Goal: Transaction & Acquisition: Purchase product/service

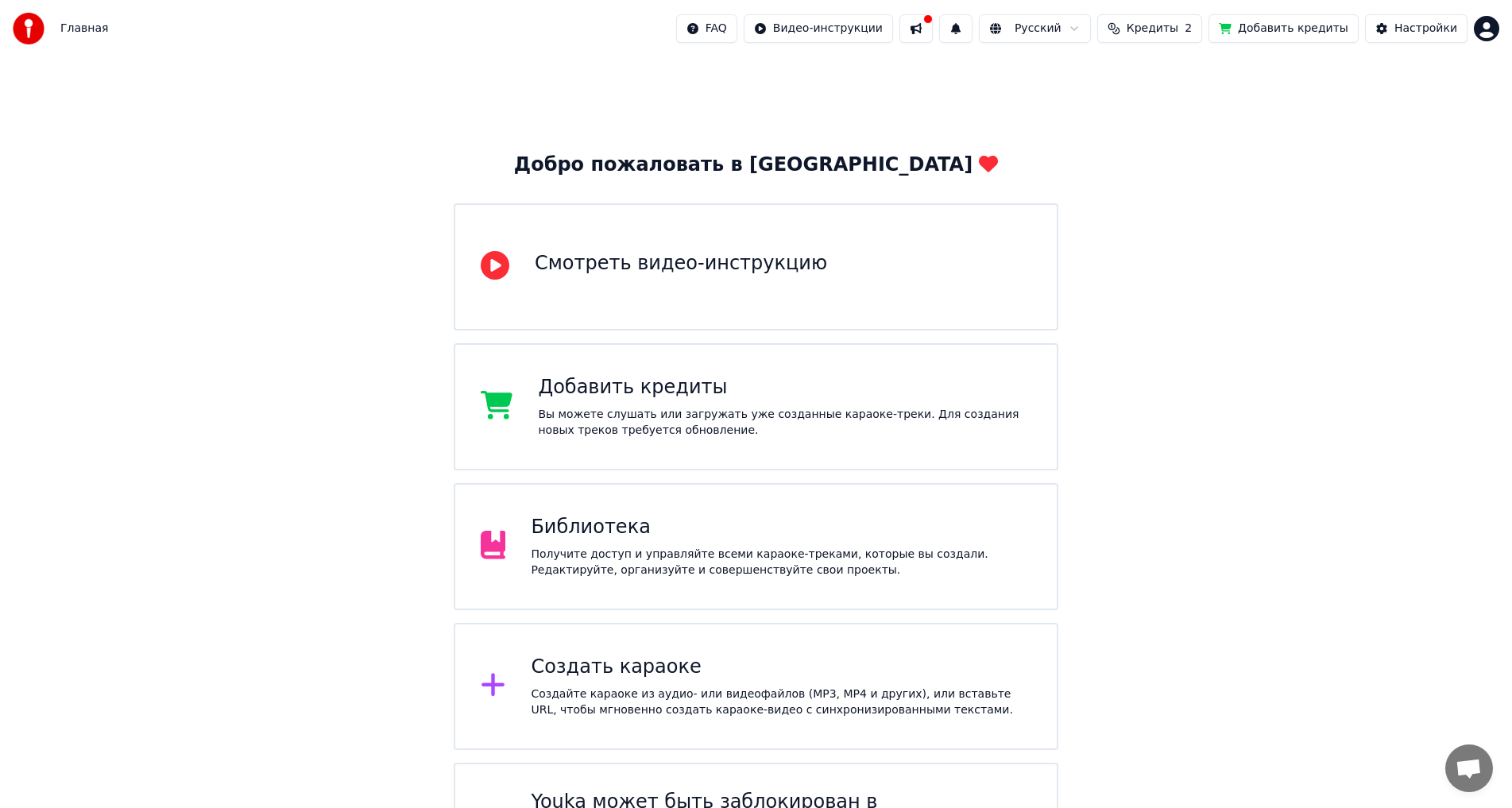
click at [1297, 27] on button "Добавить кредиты" at bounding box center [1284, 28] width 150 height 29
click at [1285, 18] on button "Добавить кредиты" at bounding box center [1284, 28] width 150 height 29
click at [640, 399] on div "Добавить кредиты" at bounding box center [785, 387] width 494 height 25
click at [650, 412] on div "Вы можете слушать или загружать уже созданные караоке-треки. Для создания новых…" at bounding box center [785, 422] width 494 height 32
click at [350, 675] on div "Добро пожаловать в Youka Смотреть видео-инструкцию Добавить кредиты Вы можете с…" at bounding box center [756, 481] width 1512 height 848
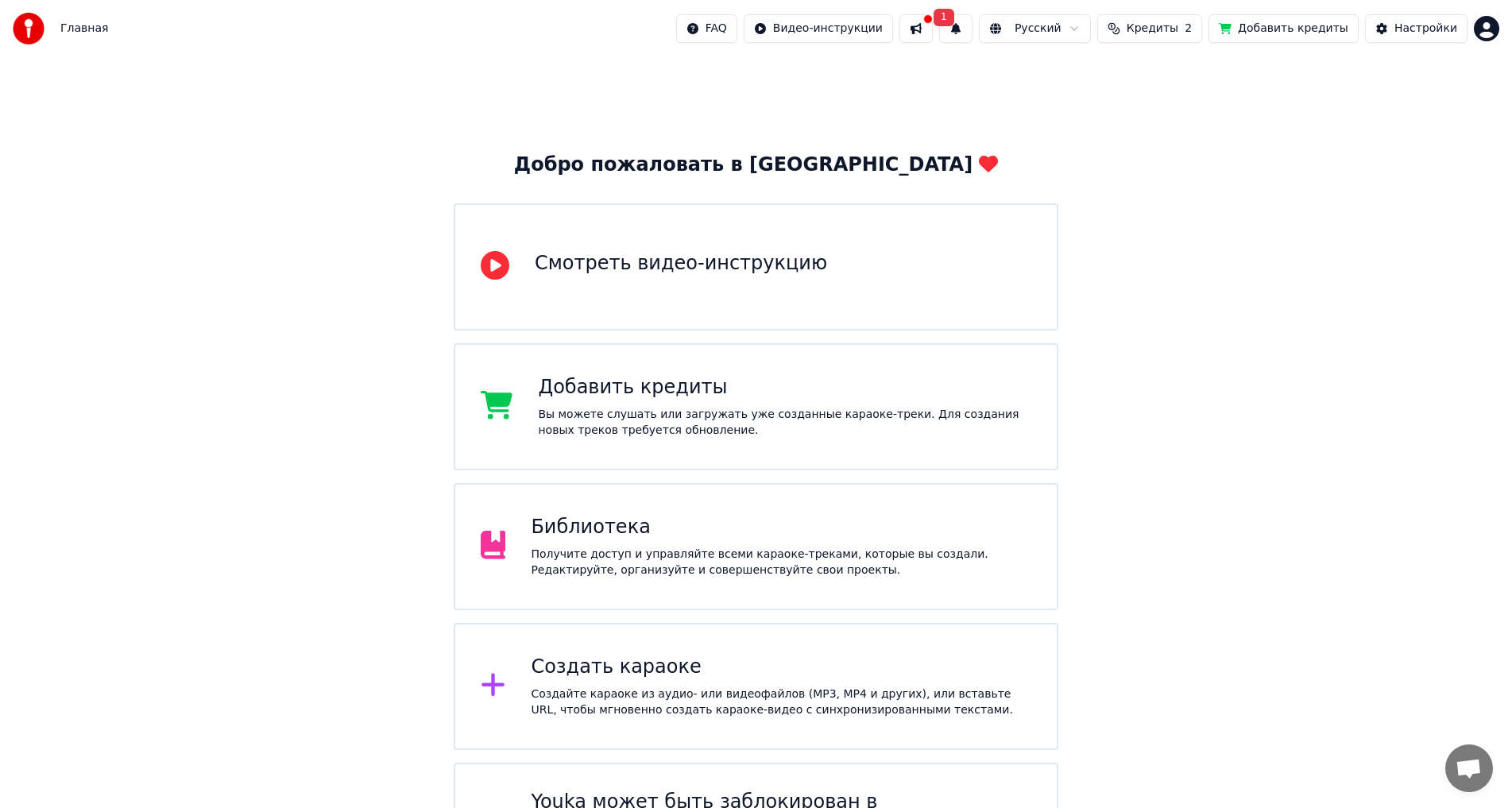
click at [662, 420] on div "Вы можете слушать или загружать уже созданные караоке-треки. Для создания новых…" at bounding box center [785, 422] width 494 height 32
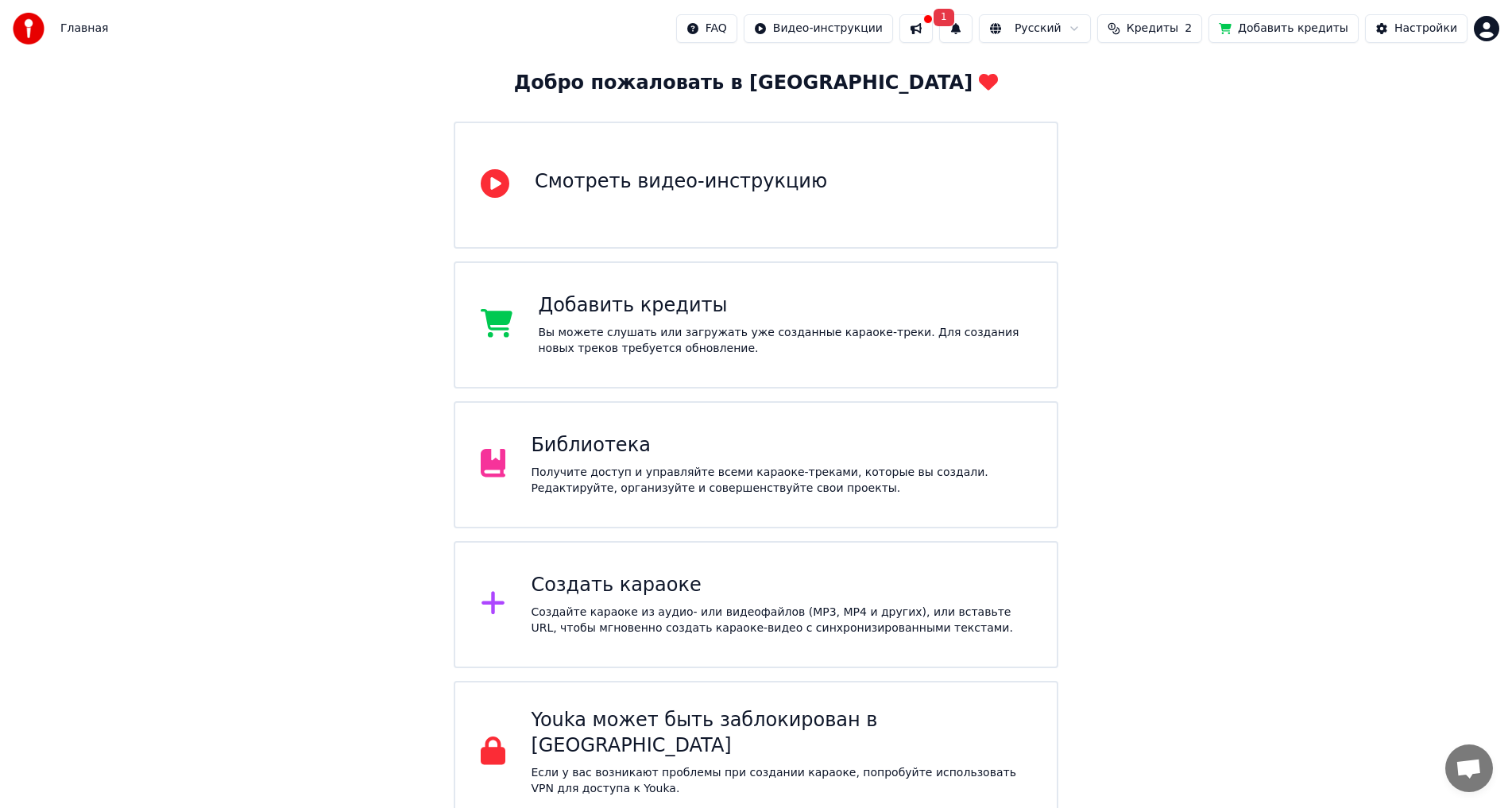
click at [933, 27] on button at bounding box center [916, 28] width 33 height 29
click at [1277, 188] on div "Добро пожаловать в Youka Смотреть видео-инструкцию Добавить кредиты Вы можете с…" at bounding box center [756, 400] width 1512 height 848
click at [1293, 31] on button "Добавить кредиты" at bounding box center [1284, 28] width 150 height 29
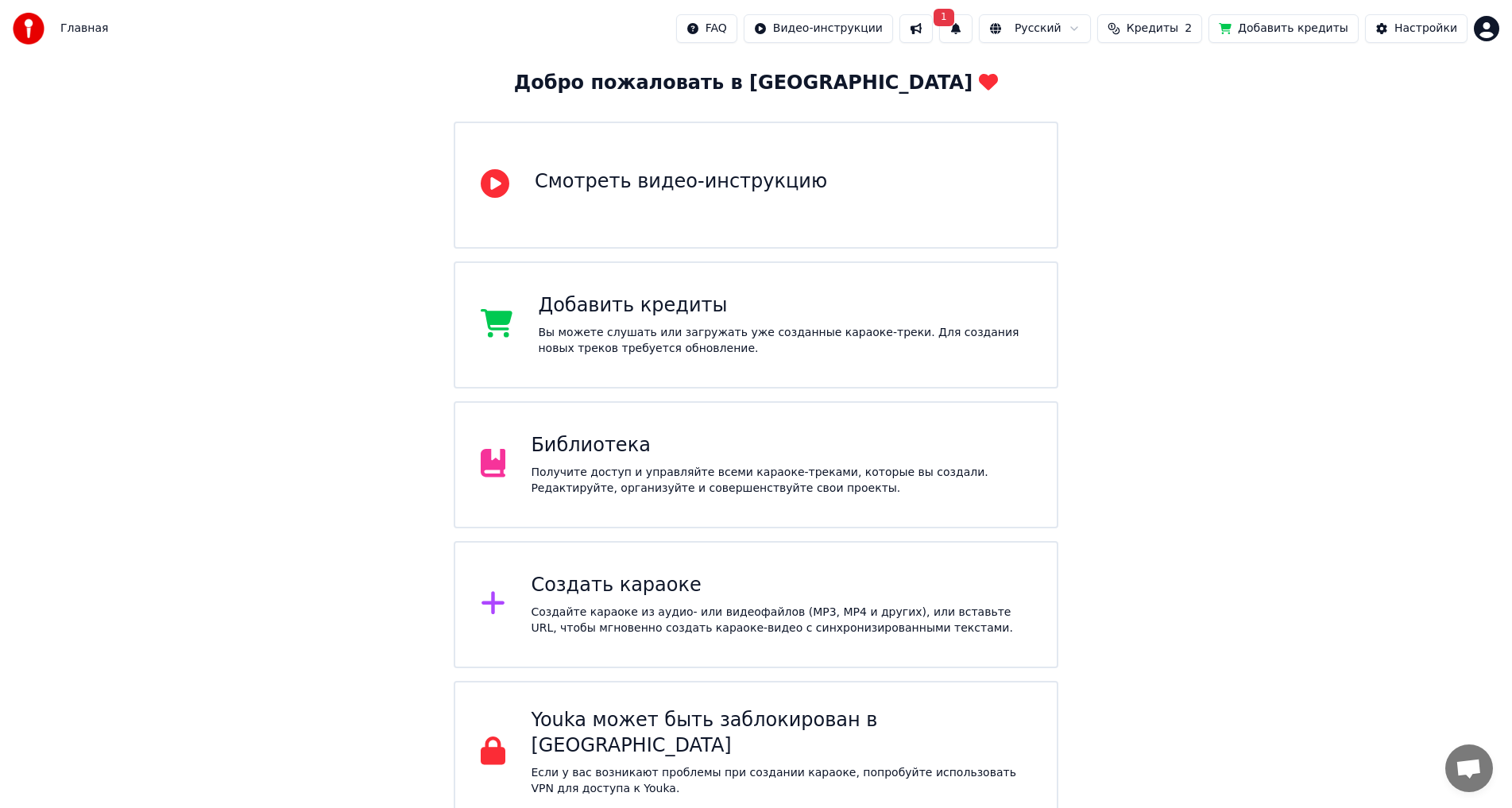
click at [1165, 29] on span "Кредиты" at bounding box center [1153, 29] width 52 height 16
click at [1179, 143] on button "Обновить" at bounding box center [1170, 147] width 96 height 29
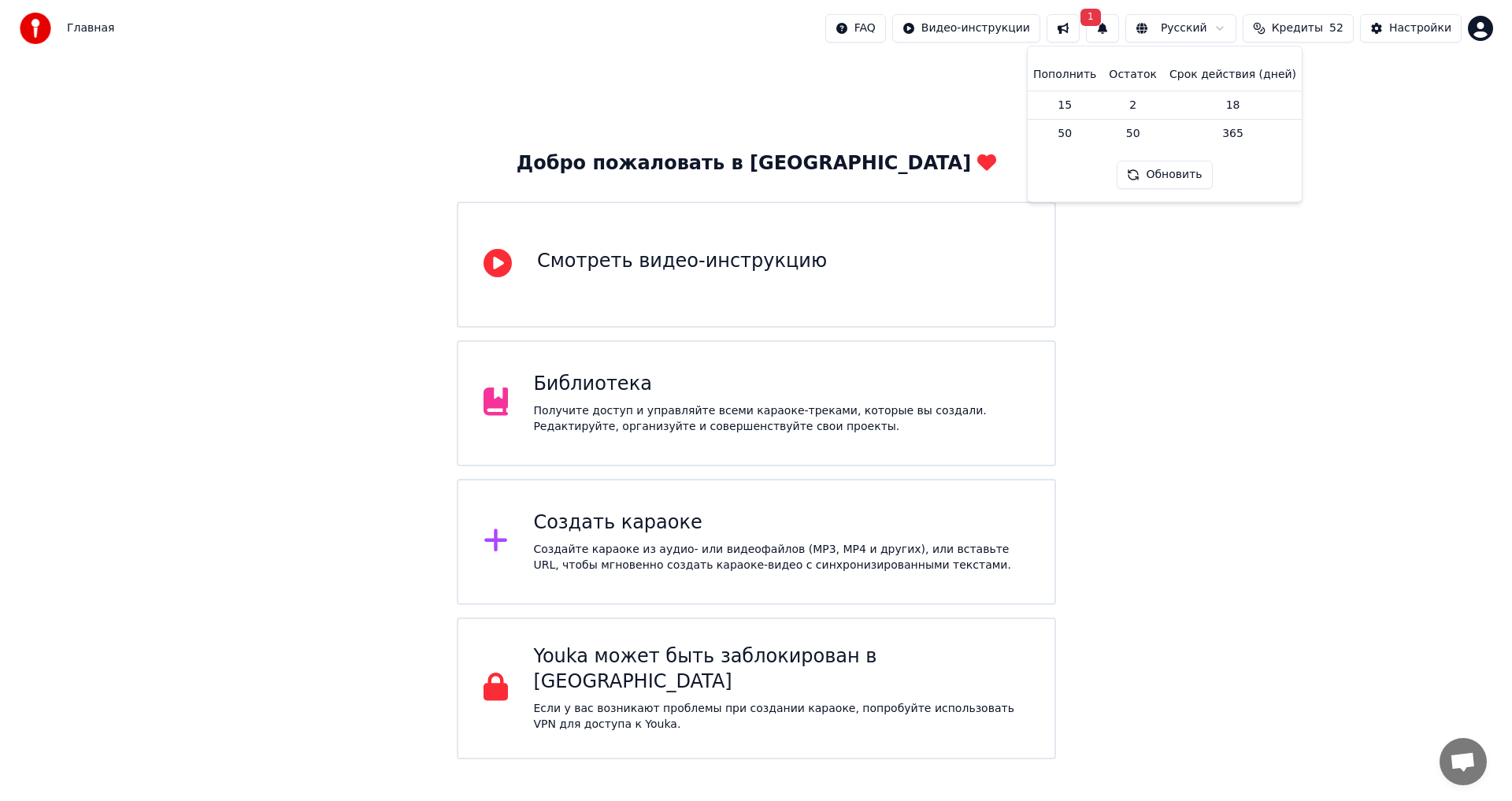
scroll to position [0, 0]
